Goal: Check status: Check status

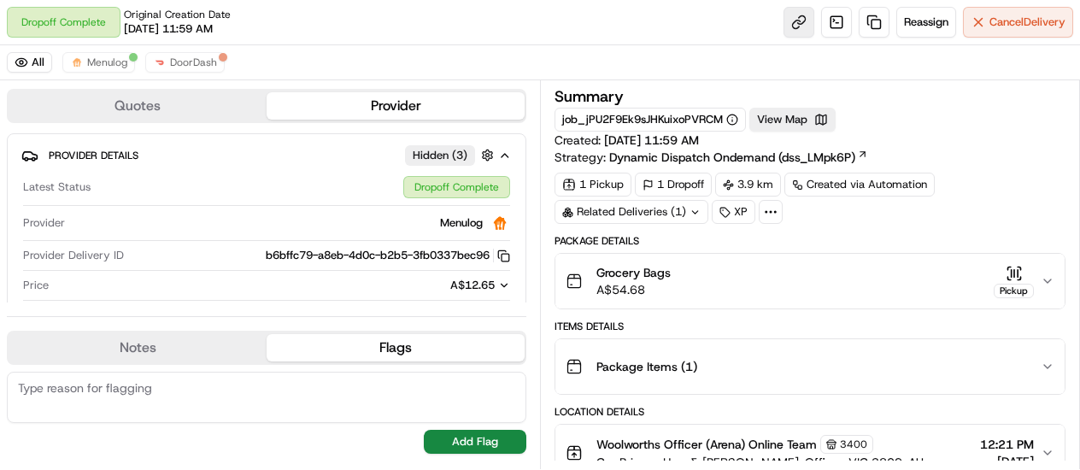
click at [797, 21] on link at bounding box center [799, 22] width 31 height 31
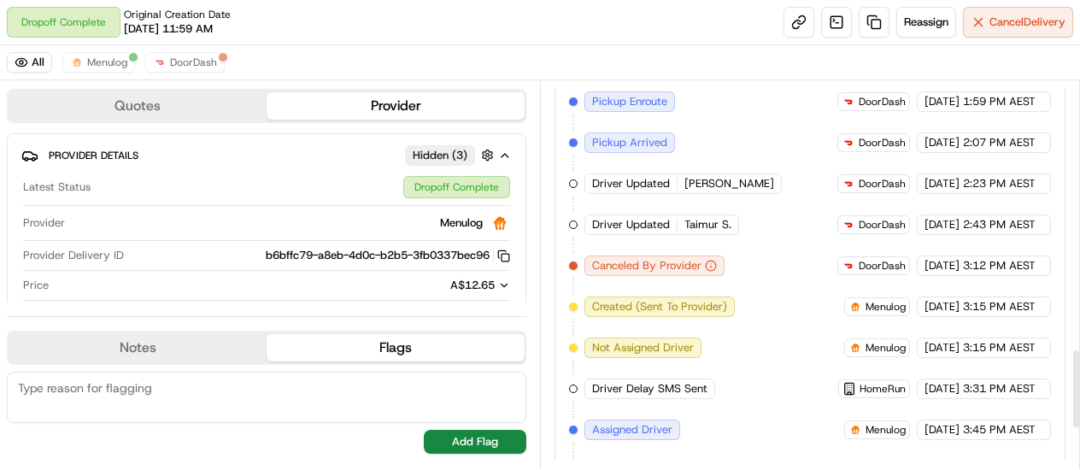
scroll to position [1497, 0]
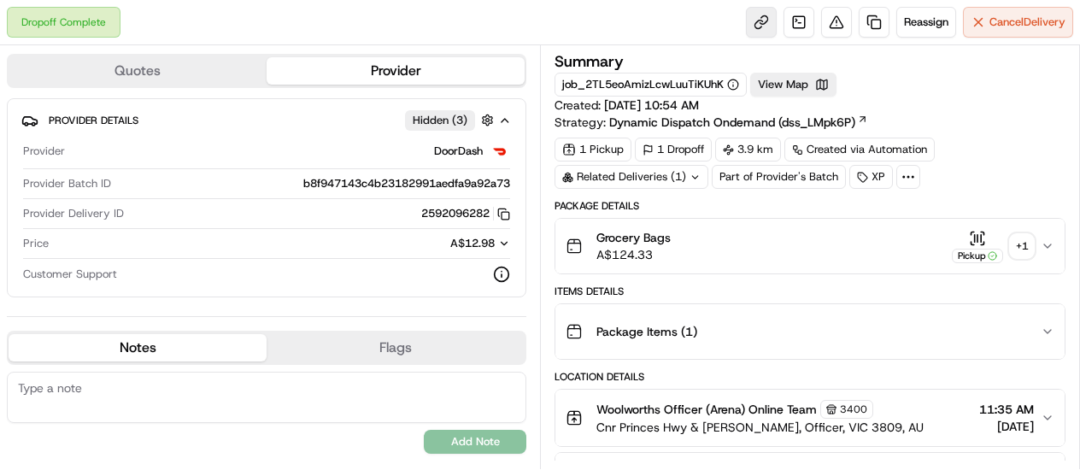
click at [763, 18] on link at bounding box center [761, 22] width 31 height 31
